Goal: Information Seeking & Learning: Check status

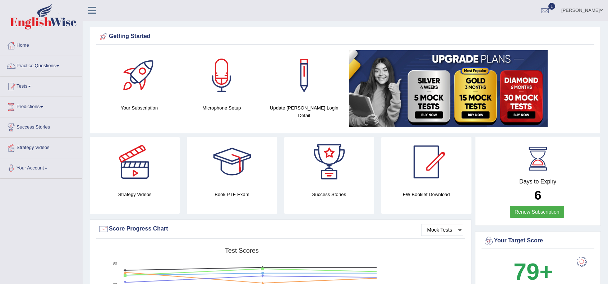
click at [536, 10] on link "1" at bounding box center [546, 9] width 22 height 19
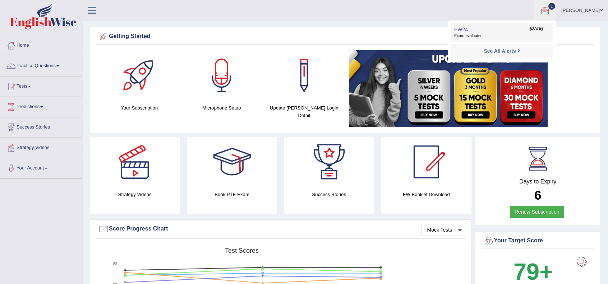
click at [526, 36] on span "Exam evaluated" at bounding box center [502, 36] width 96 height 6
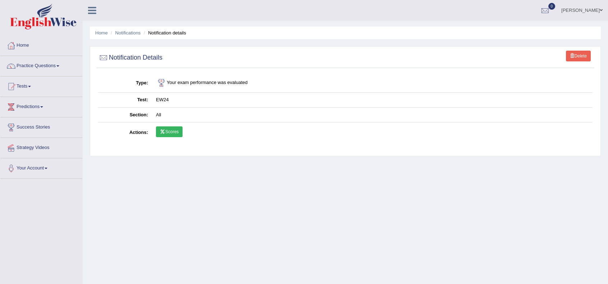
click at [166, 133] on link "Scores" at bounding box center [169, 132] width 27 height 11
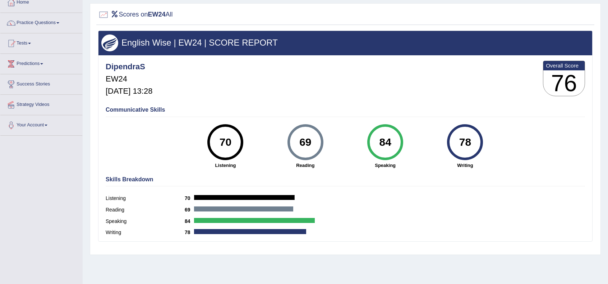
scroll to position [48, 0]
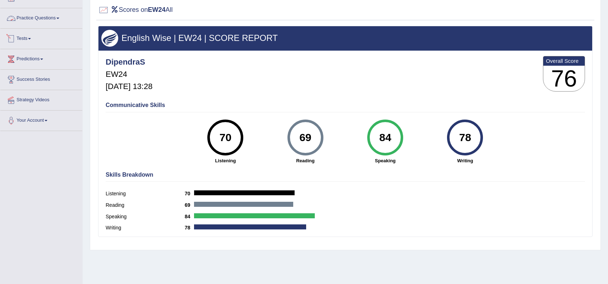
click at [27, 36] on link "Tests" at bounding box center [41, 38] width 82 height 18
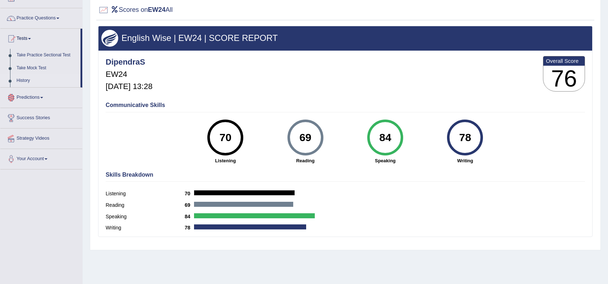
click at [28, 79] on link "History" at bounding box center [46, 80] width 67 height 13
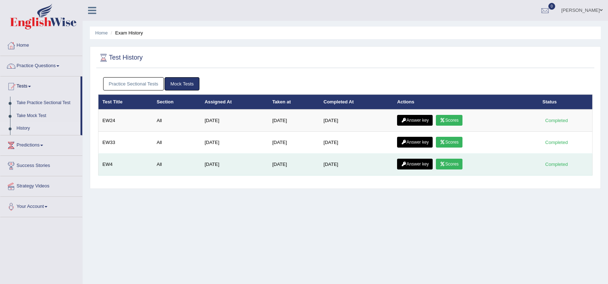
click at [454, 161] on link "Scores" at bounding box center [449, 164] width 27 height 11
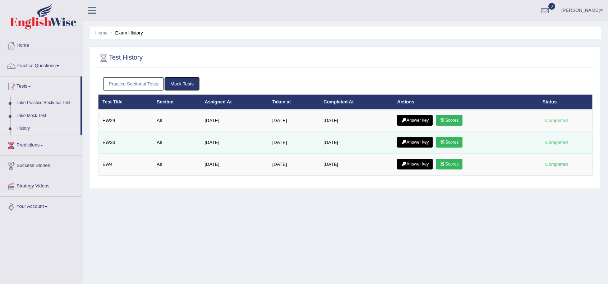
click at [463, 140] on link "Scores" at bounding box center [449, 142] width 27 height 11
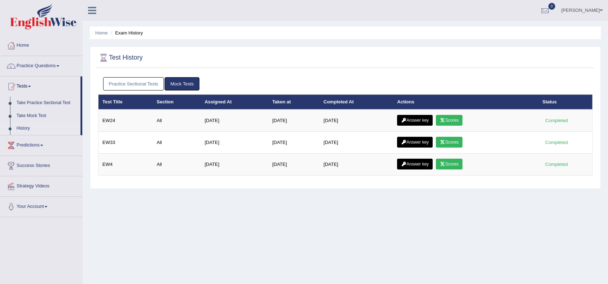
click at [463, 120] on link "Scores" at bounding box center [449, 120] width 27 height 11
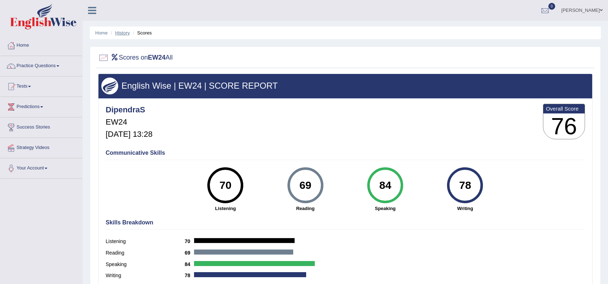
click at [120, 33] on link "History" at bounding box center [122, 32] width 14 height 5
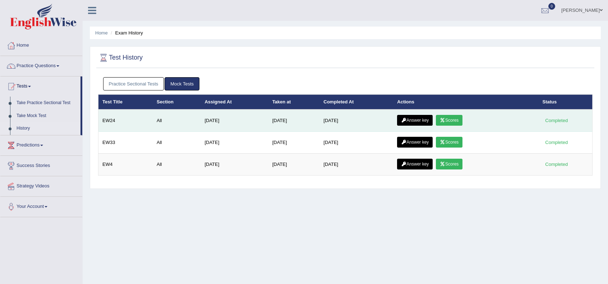
click at [407, 121] on icon at bounding box center [403, 120] width 5 height 4
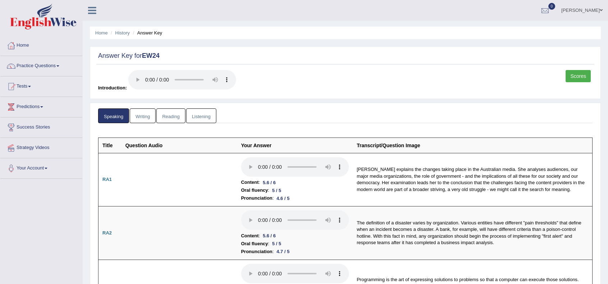
click at [146, 113] on link "Writing" at bounding box center [143, 116] width 26 height 15
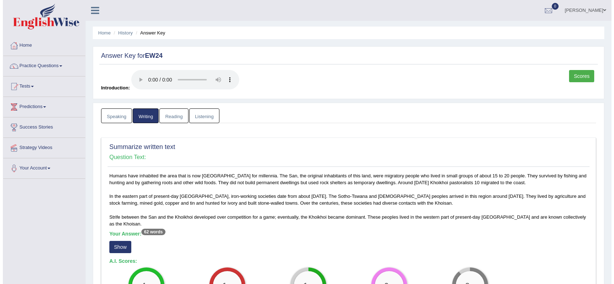
scroll to position [96, 0]
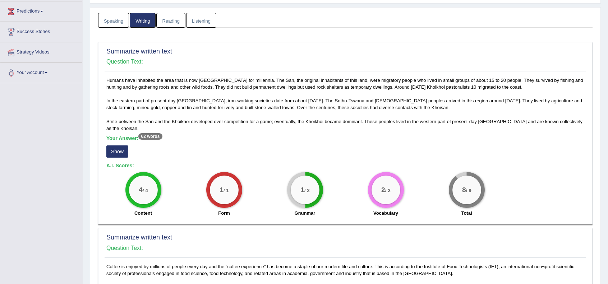
click at [121, 151] on button "Show" at bounding box center [117, 152] width 22 height 12
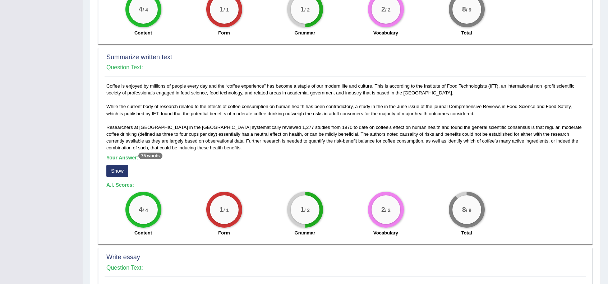
scroll to position [264, 0]
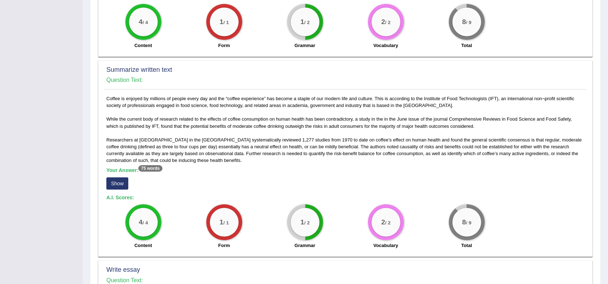
click at [116, 183] on button "Show" at bounding box center [117, 184] width 22 height 12
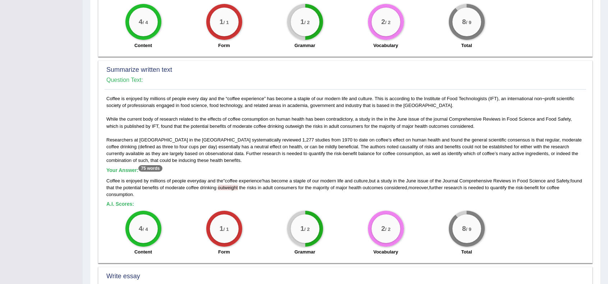
click at [157, 150] on div "Coffee is enjoyed by millions of people every day and the “coffee experience” h…" at bounding box center [346, 177] width 482 height 164
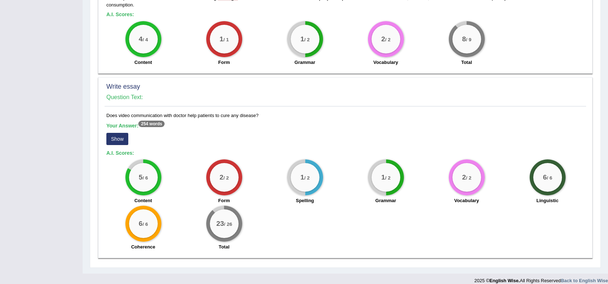
scroll to position [455, 0]
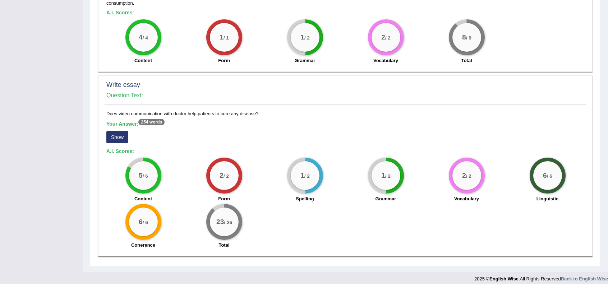
click at [106, 135] on button "Show" at bounding box center [117, 137] width 22 height 12
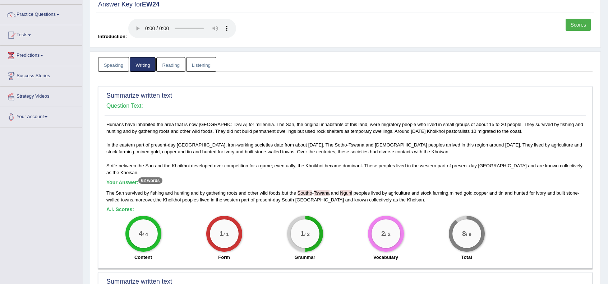
scroll to position [48, 0]
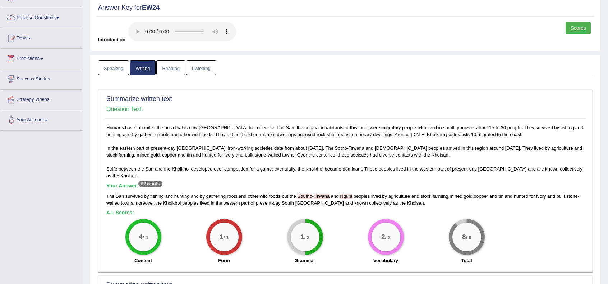
click at [168, 61] on link "Reading" at bounding box center [170, 67] width 29 height 15
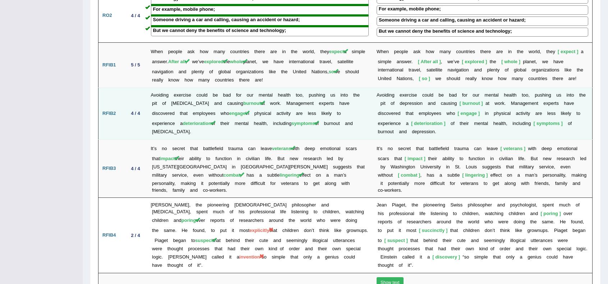
scroll to position [1078, 0]
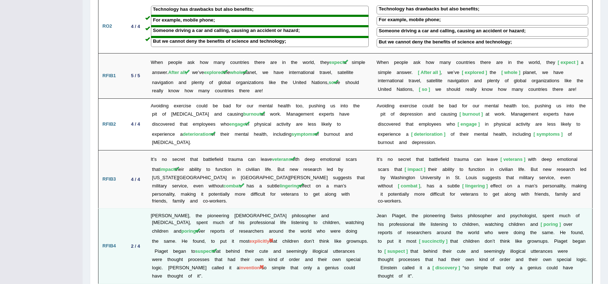
click at [419, 239] on span "succinctly" at bounding box center [433, 241] width 29 height 5
click at [249, 239] on span "explicitly" at bounding box center [259, 241] width 20 height 5
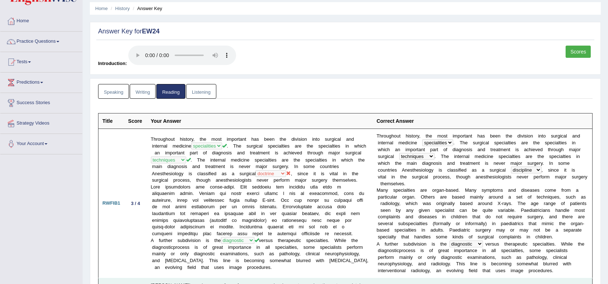
scroll to position [0, 0]
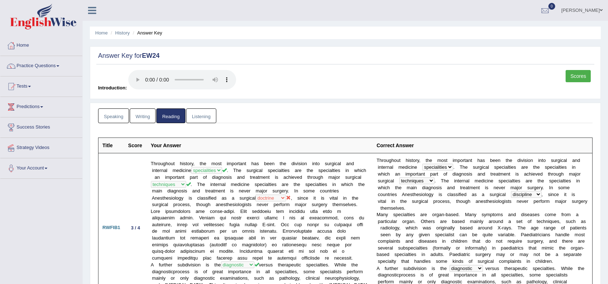
click at [201, 116] on link "Listening" at bounding box center [201, 116] width 30 height 15
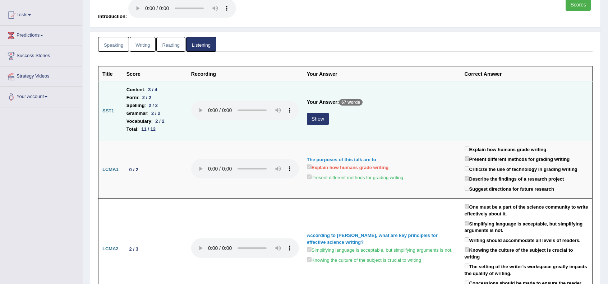
scroll to position [72, 0]
click at [320, 120] on button "Show" at bounding box center [318, 119] width 22 height 12
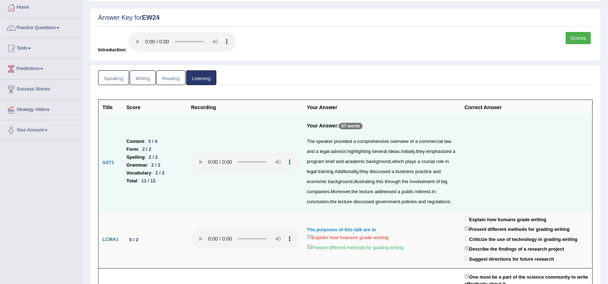
scroll to position [0, 0]
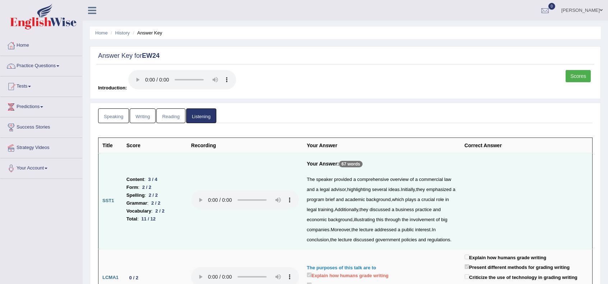
click at [148, 116] on link "Writing" at bounding box center [143, 116] width 26 height 15
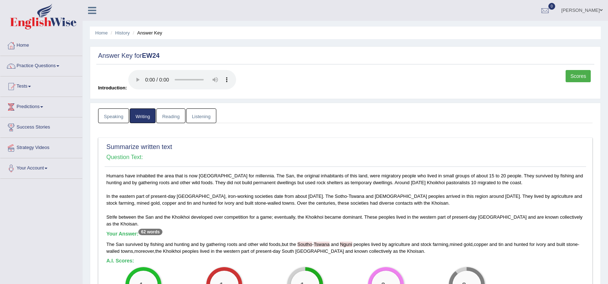
click at [118, 119] on link "Speaking" at bounding box center [113, 116] width 31 height 15
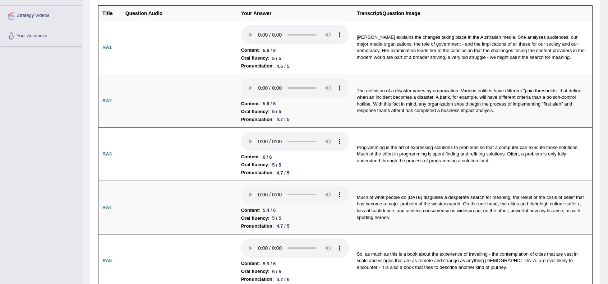
scroll to position [24, 0]
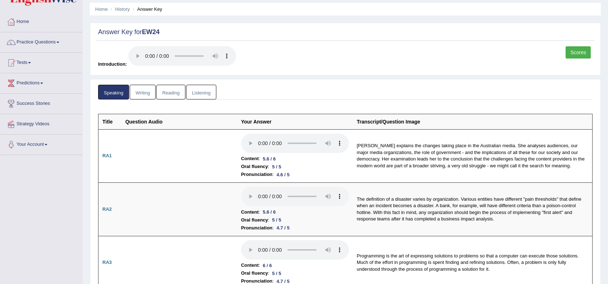
click at [119, 92] on link "Speaking" at bounding box center [113, 92] width 31 height 15
click at [202, 91] on link "Listening" at bounding box center [201, 92] width 30 height 15
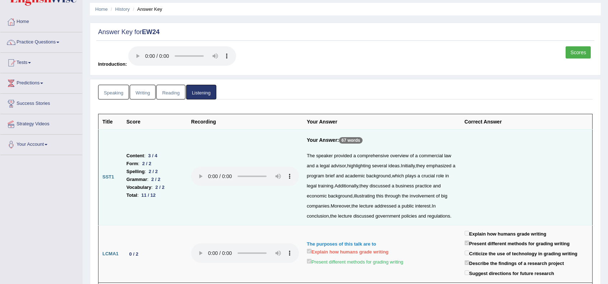
click at [182, 89] on link "Reading" at bounding box center [170, 92] width 29 height 15
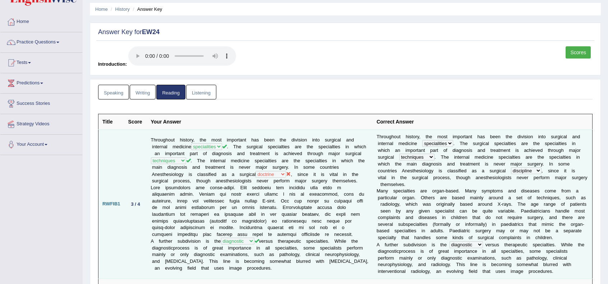
scroll to position [0, 0]
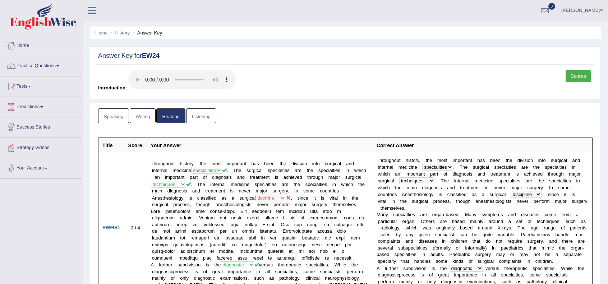
click at [122, 34] on link "History" at bounding box center [122, 32] width 14 height 5
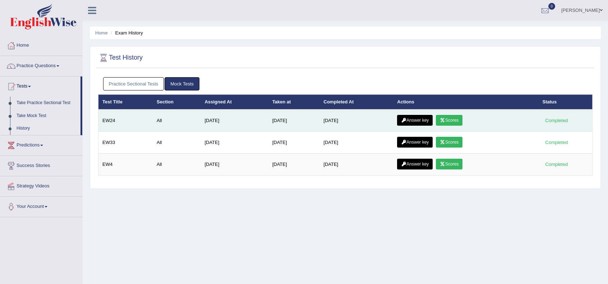
click at [445, 120] on icon at bounding box center [442, 120] width 5 height 4
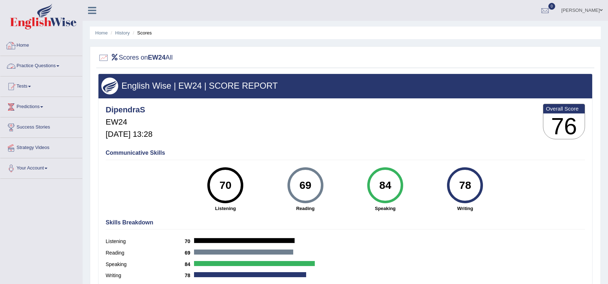
click at [19, 43] on link "Home" at bounding box center [41, 45] width 82 height 18
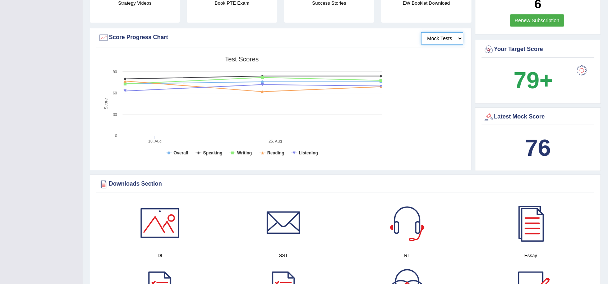
click at [454, 41] on select "Mock Tests" at bounding box center [442, 38] width 42 height 12
click at [421, 32] on select "Mock Tests" at bounding box center [442, 38] width 42 height 12
click at [424, 109] on div "Created with Highcharts 7.1.2 Score Test scores Overall Speaking Writing Readin…" at bounding box center [280, 110] width 369 height 114
click at [150, 141] on tspan "18. Aug" at bounding box center [154, 141] width 13 height 4
click at [129, 183] on div "Downloads Section" at bounding box center [345, 184] width 495 height 11
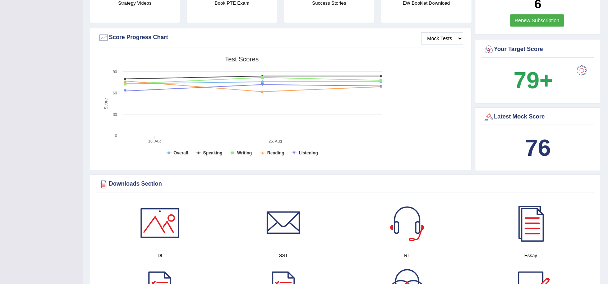
click at [459, 137] on div "Created with Highcharts 7.1.2 Score Test scores Overall Speaking Writing Readin…" at bounding box center [280, 110] width 369 height 114
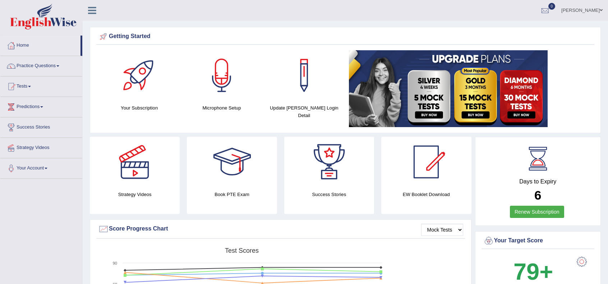
click at [542, 211] on link "Renew Subscription" at bounding box center [537, 212] width 54 height 12
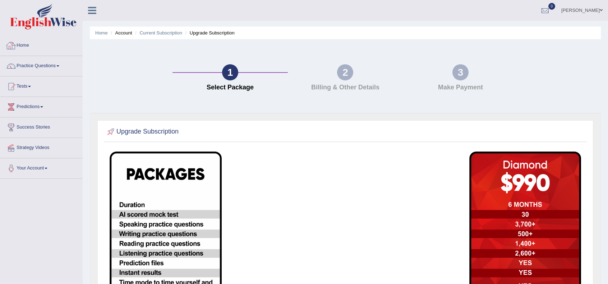
click at [30, 42] on link "Home" at bounding box center [41, 45] width 82 height 18
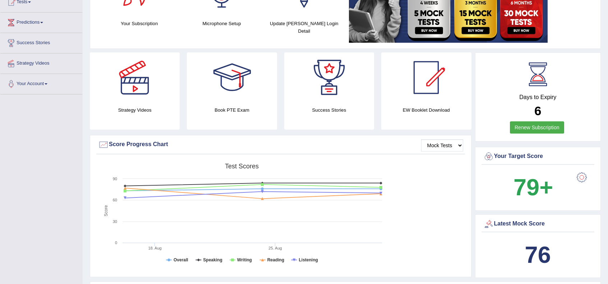
scroll to position [48, 0]
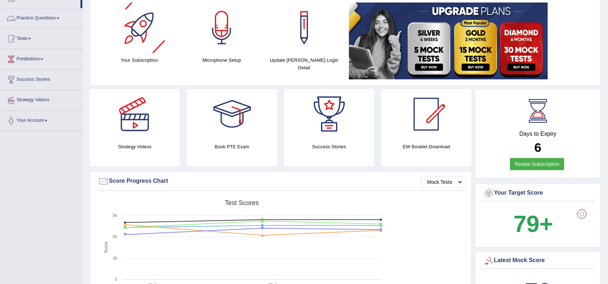
click at [35, 15] on link "Practice Questions" at bounding box center [41, 17] width 82 height 18
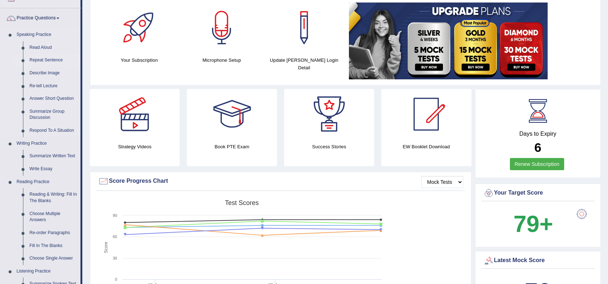
scroll to position [72, 0]
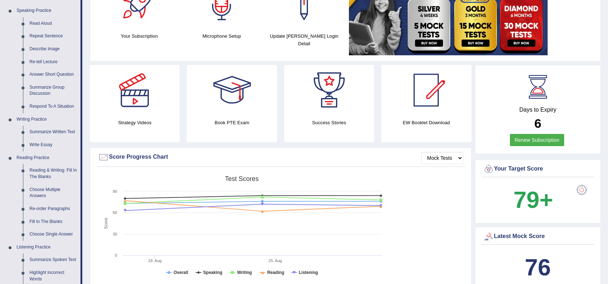
click at [151, 42] on div "Your Subscription" at bounding box center [139, 10] width 82 height 65
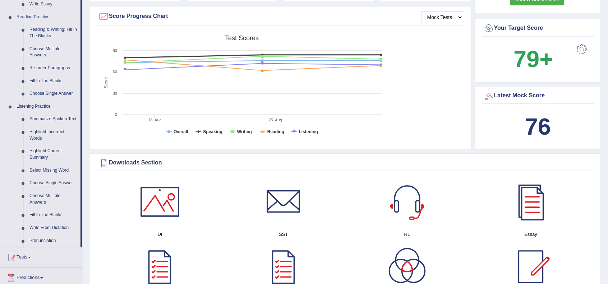
scroll to position [213, 0]
